Goal: Obtain resource: Download file/media

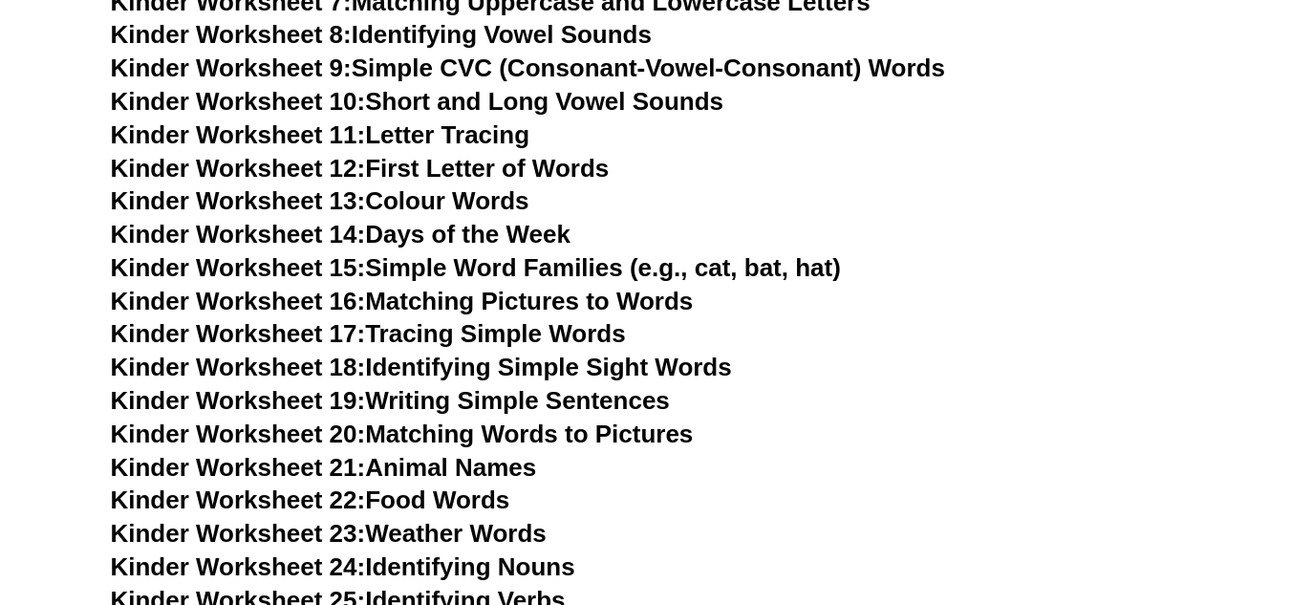
scroll to position [1040, 0]
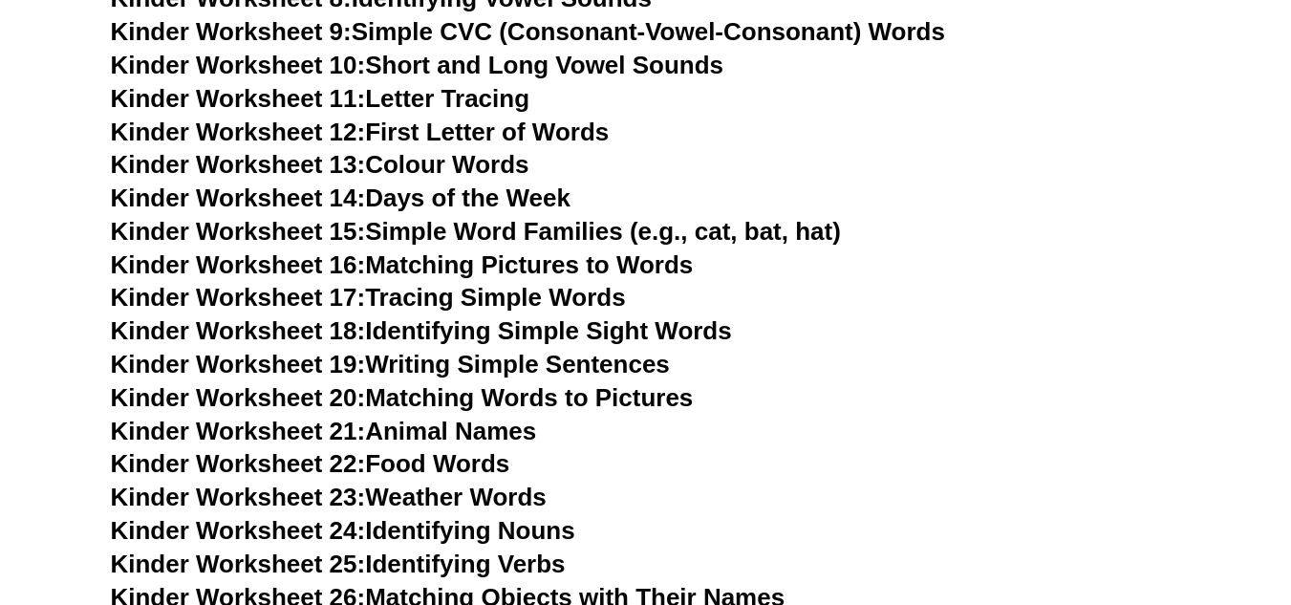
click at [416, 299] on link "Kinder Worksheet 17: Tracing Simple Words" at bounding box center [368, 297] width 515 height 29
